Goal: Check status: Check status

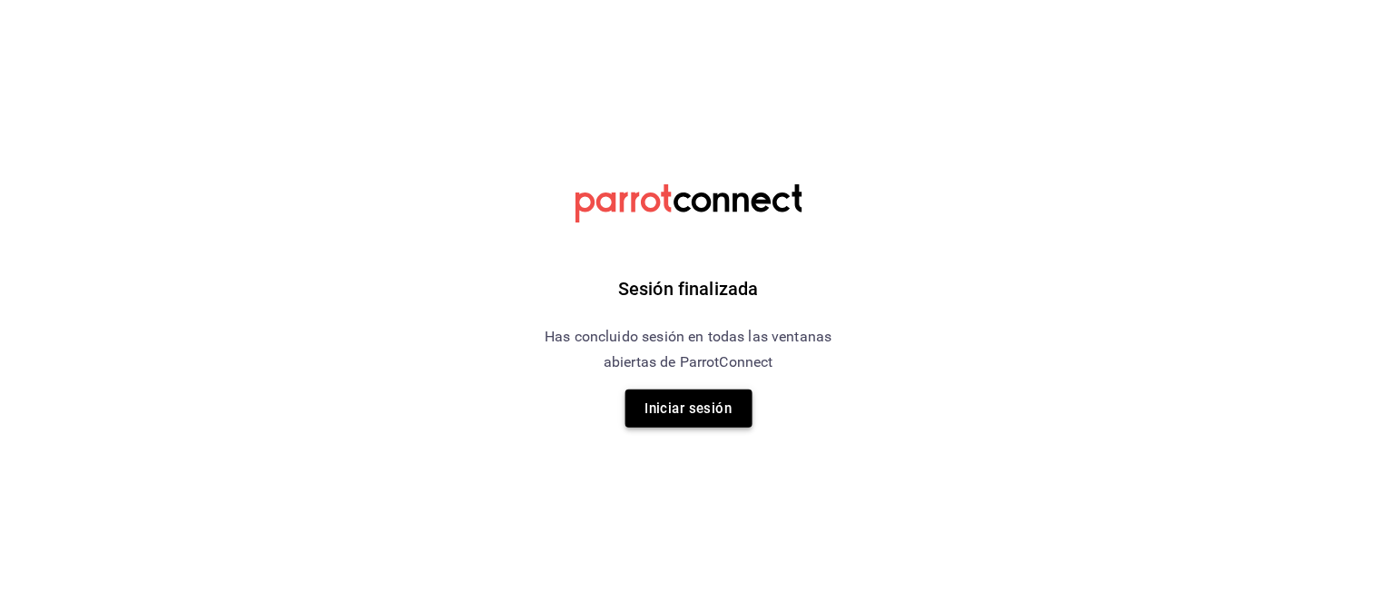
click at [675, 406] on button "Iniciar sesión" at bounding box center [689, 408] width 127 height 38
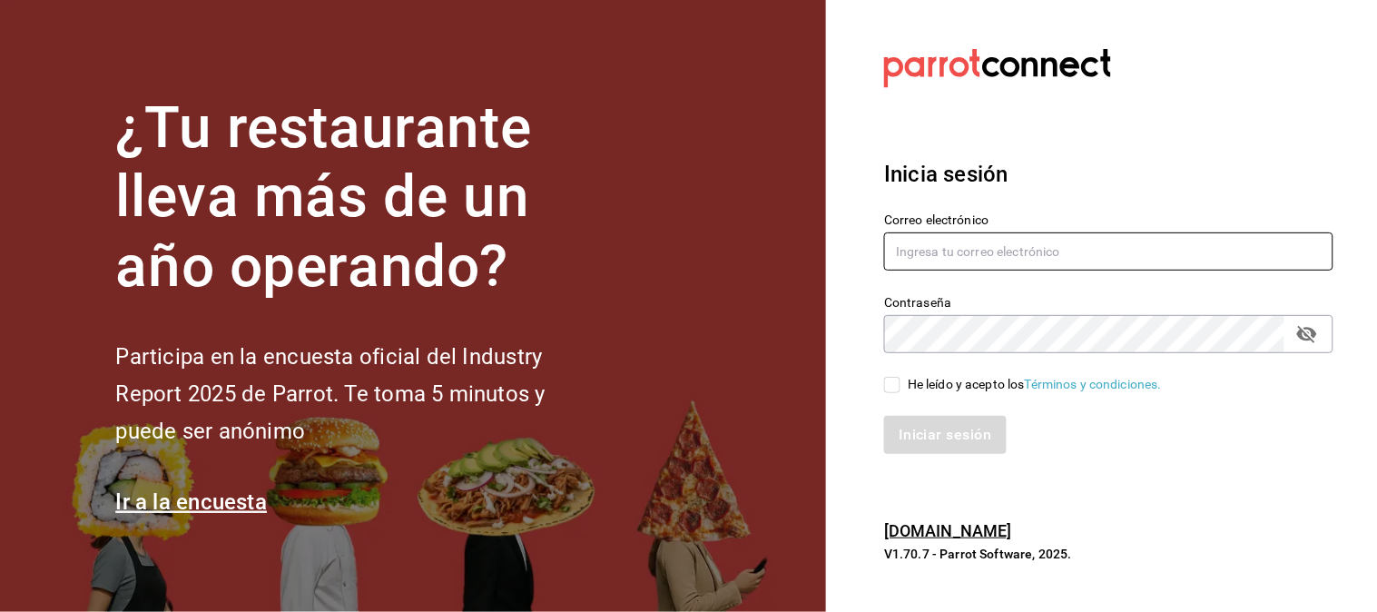
type input "moviedo@lemura.com.mx"
click at [894, 370] on div "He leído y acepto los Términos y condiciones." at bounding box center [1097, 374] width 471 height 42
click at [894, 386] on input "He leído y acepto los Términos y condiciones." at bounding box center [892, 385] width 16 height 16
checkbox input "true"
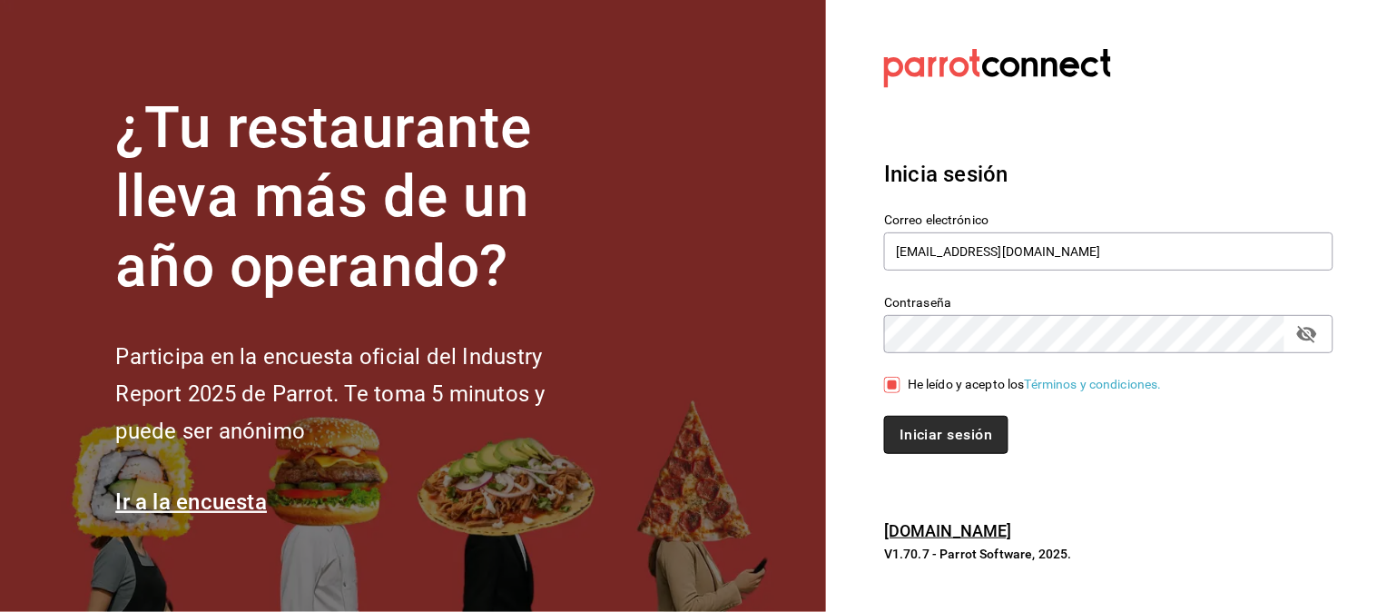
click at [914, 429] on button "Iniciar sesión" at bounding box center [945, 435] width 123 height 38
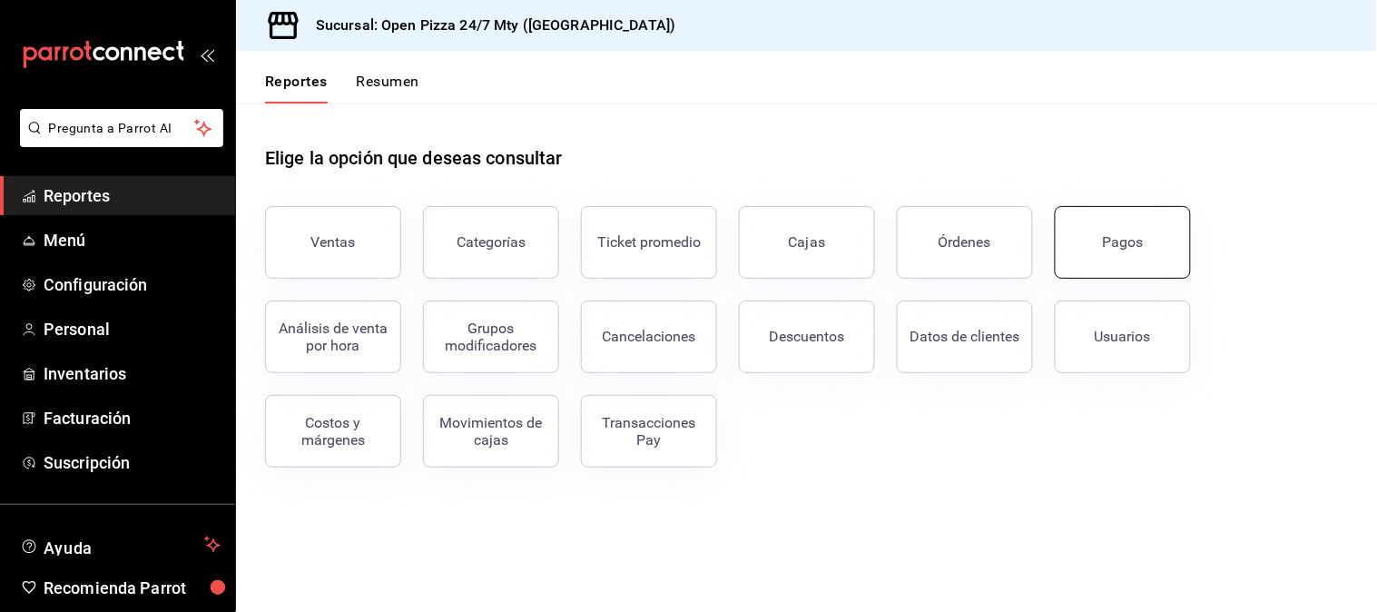
click at [1094, 249] on button "Pagos" at bounding box center [1123, 242] width 136 height 73
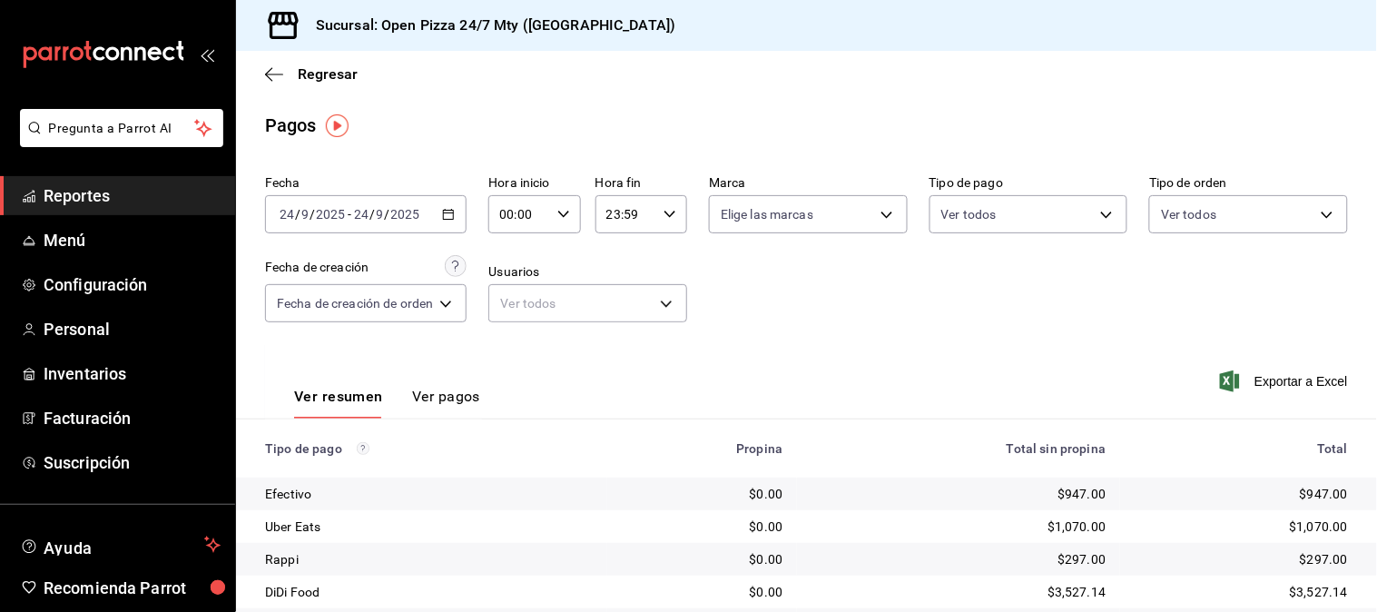
click at [529, 215] on input "00:00" at bounding box center [518, 214] width 61 height 36
click at [513, 330] on span "11" at bounding box center [514, 337] width 16 height 15
type input "11:00"
click at [731, 301] on div at bounding box center [688, 306] width 1377 height 612
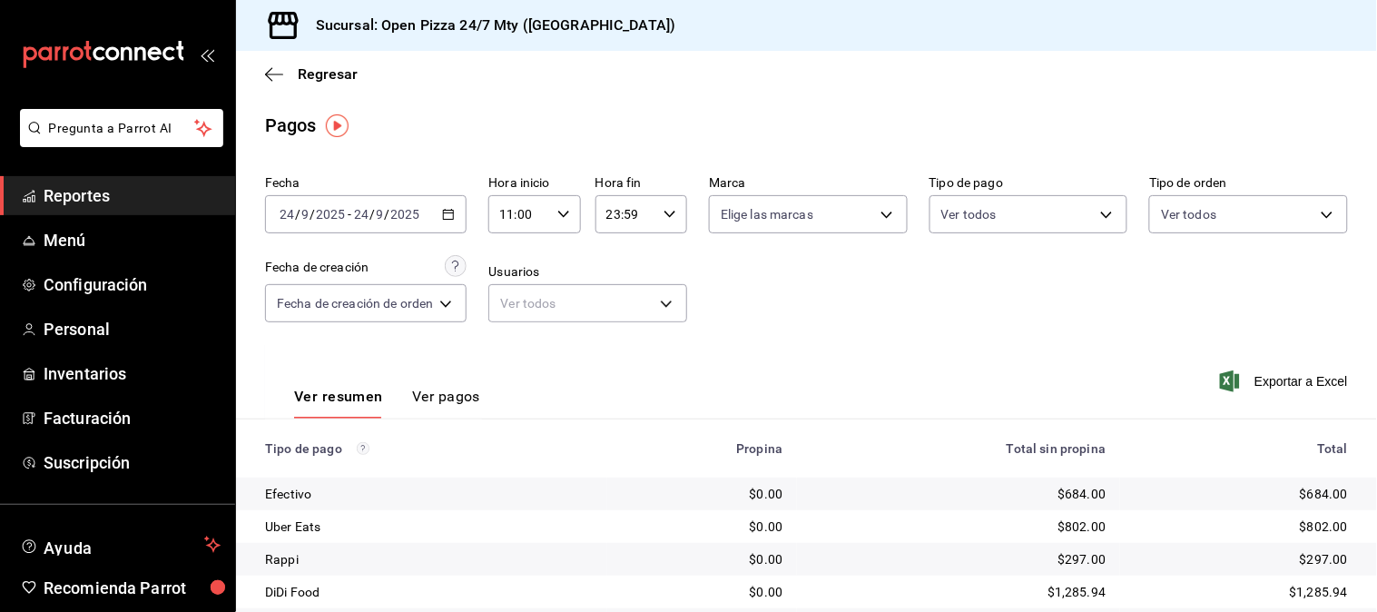
click at [731, 301] on div "Fecha [DATE] [DATE] - [DATE] [DATE] Hora inicio 11:00 Hora inicio Hora fin 23:5…" at bounding box center [806, 256] width 1083 height 176
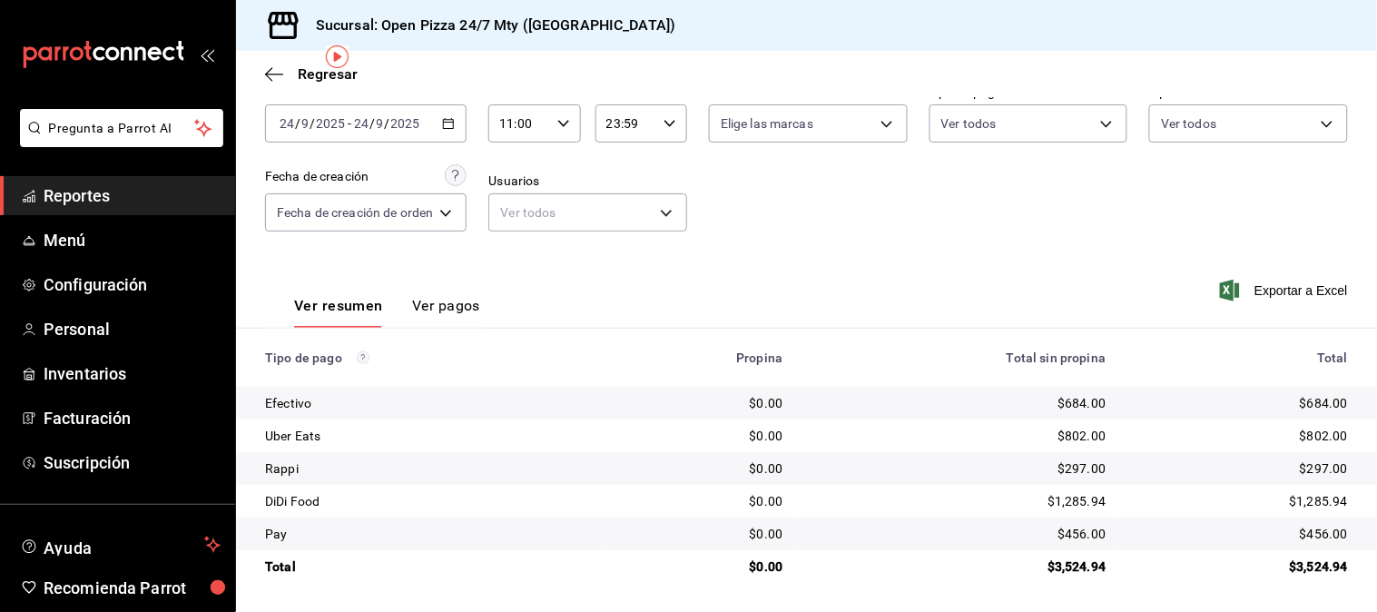
scroll to position [92, 0]
click at [765, 240] on div "Fecha [DATE] [DATE] - [DATE] [DATE] Hora inicio 11:00 Hora inicio Hora fin 23:5…" at bounding box center [806, 165] width 1083 height 176
click at [770, 253] on div "Ver resumen Ver pagos Exportar a Excel" at bounding box center [806, 301] width 1141 height 96
click at [799, 276] on div "Ver resumen Ver pagos Exportar a Excel" at bounding box center [806, 301] width 1141 height 96
